Goal: Check status: Check status

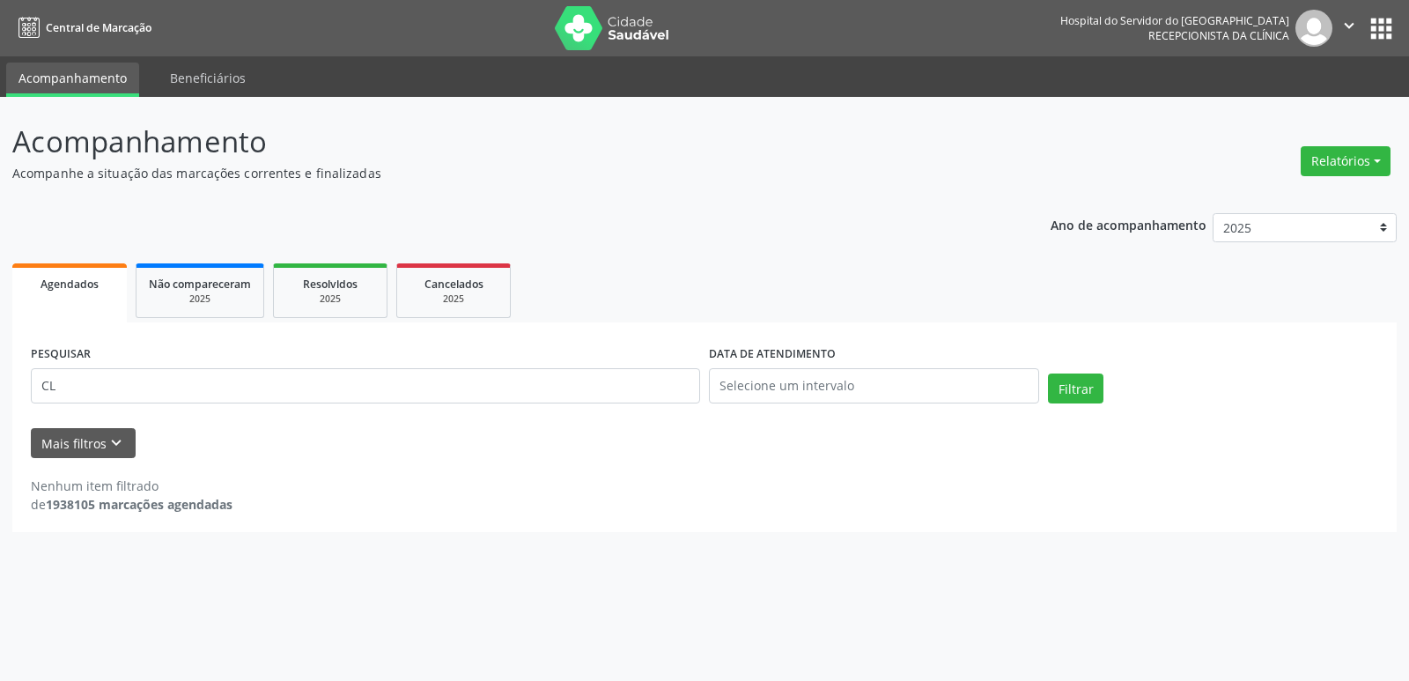
type input "C"
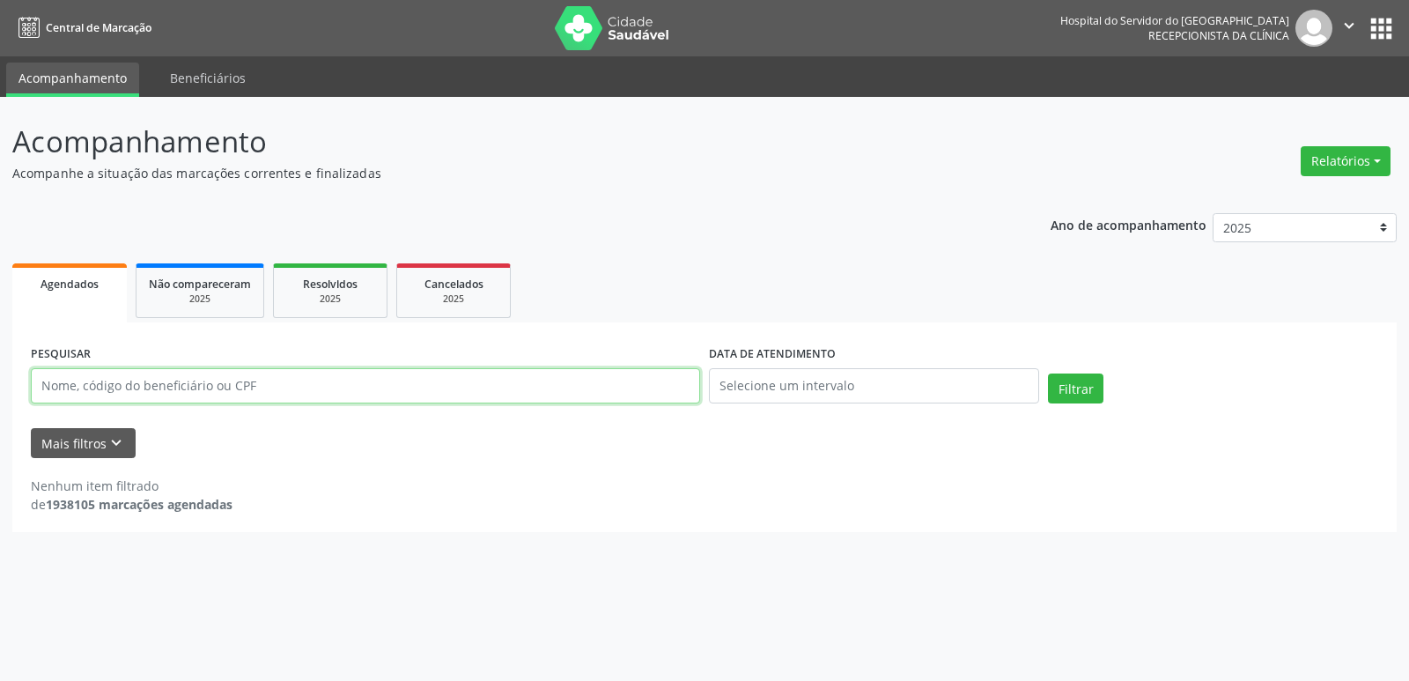
click at [190, 384] on input "text" at bounding box center [365, 385] width 669 height 35
paste input "19825927453"
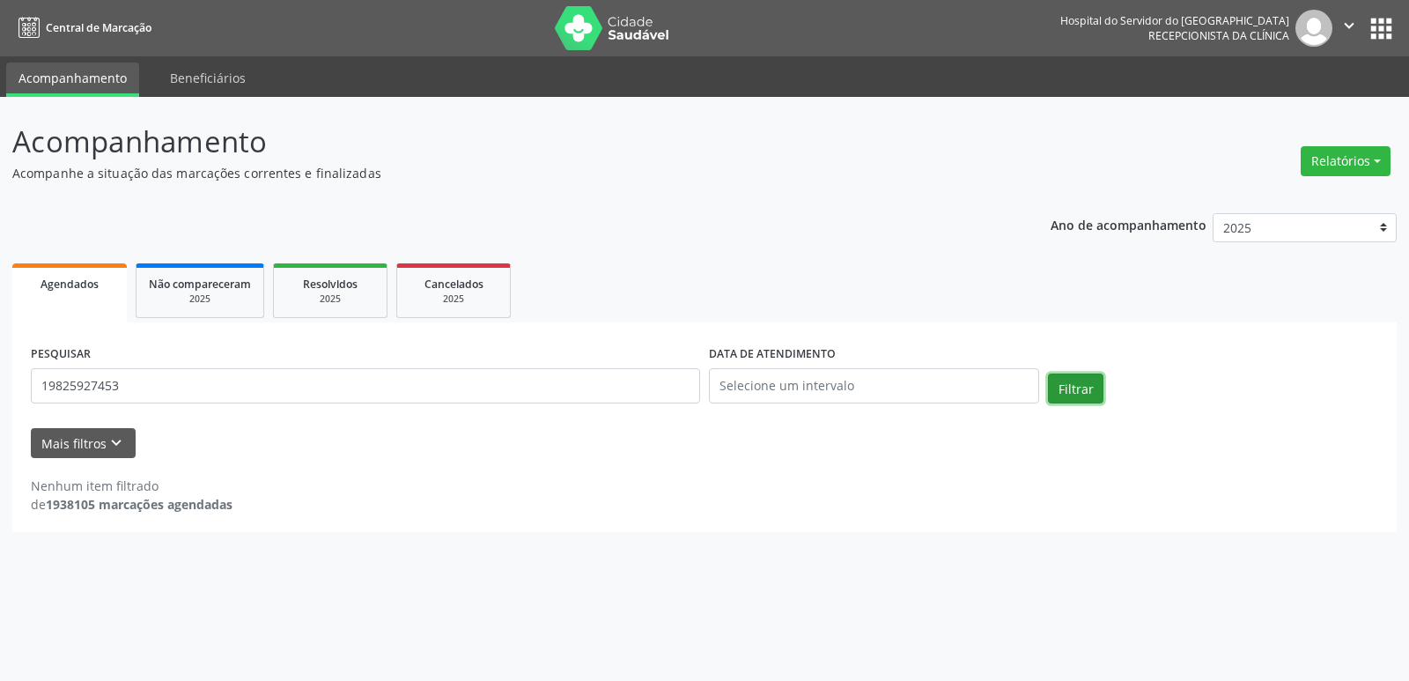
click at [1077, 388] on button "Filtrar" at bounding box center [1075, 388] width 55 height 30
click at [1072, 387] on button "Filtrar" at bounding box center [1075, 388] width 55 height 30
click at [123, 382] on input "19825927453" at bounding box center [365, 385] width 669 height 35
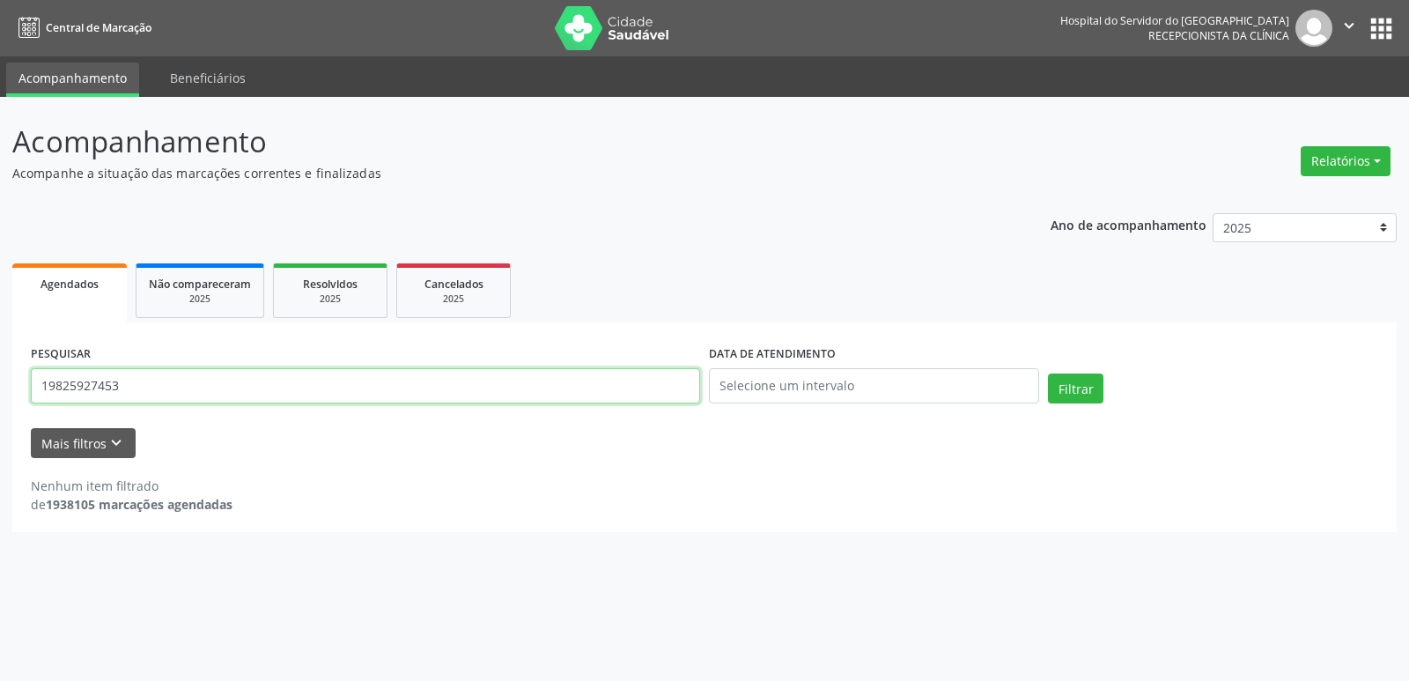
paste input "[PERSON_NAME]"
type input "[PERSON_NAME]"
click at [1082, 395] on button "Filtrar" at bounding box center [1075, 388] width 55 height 30
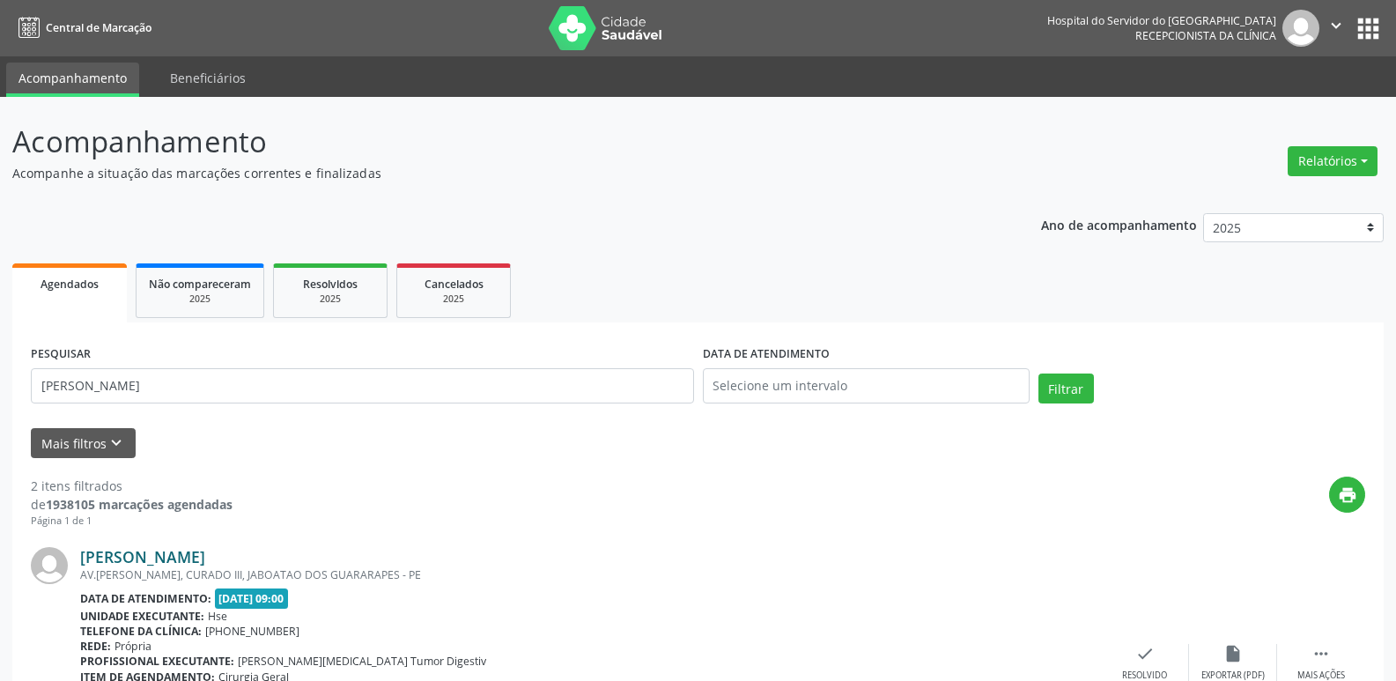
click at [155, 557] on link "[PERSON_NAME]" at bounding box center [142, 556] width 125 height 19
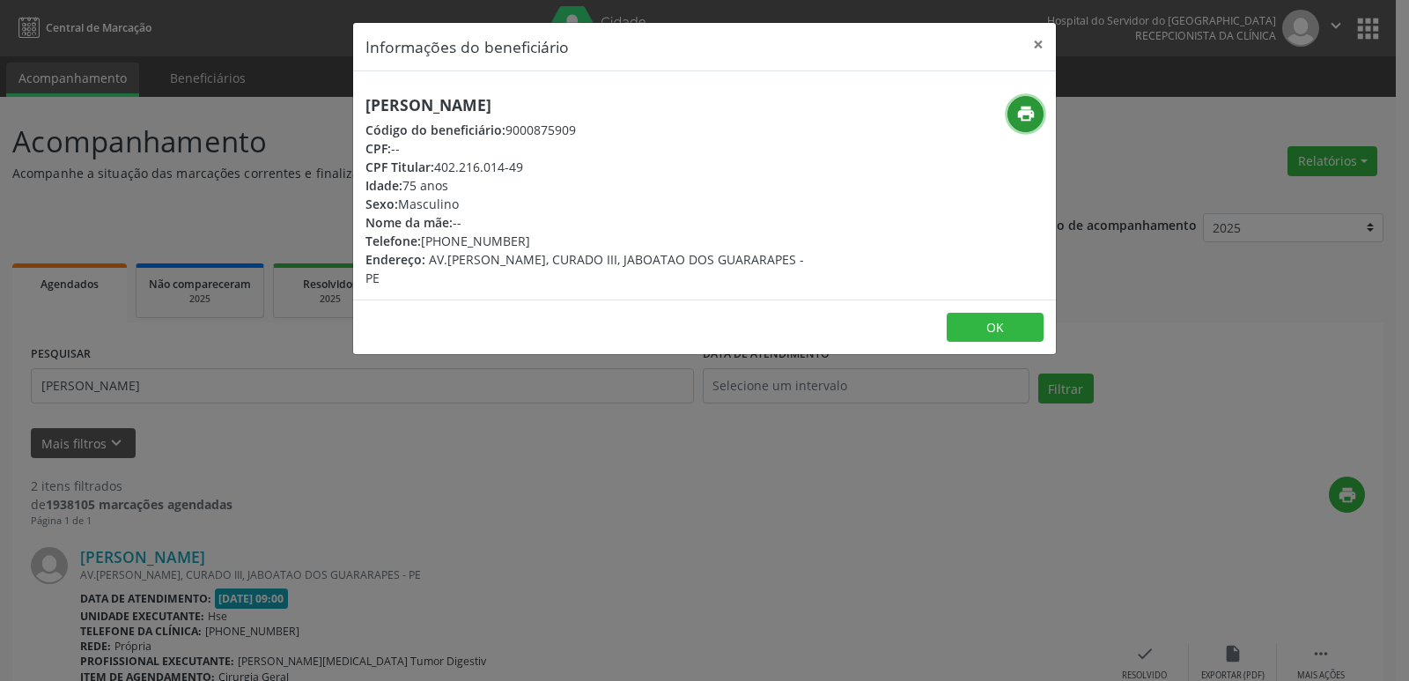
click at [1024, 106] on icon "print" at bounding box center [1025, 113] width 19 height 19
